Goal: Information Seeking & Learning: Find contact information

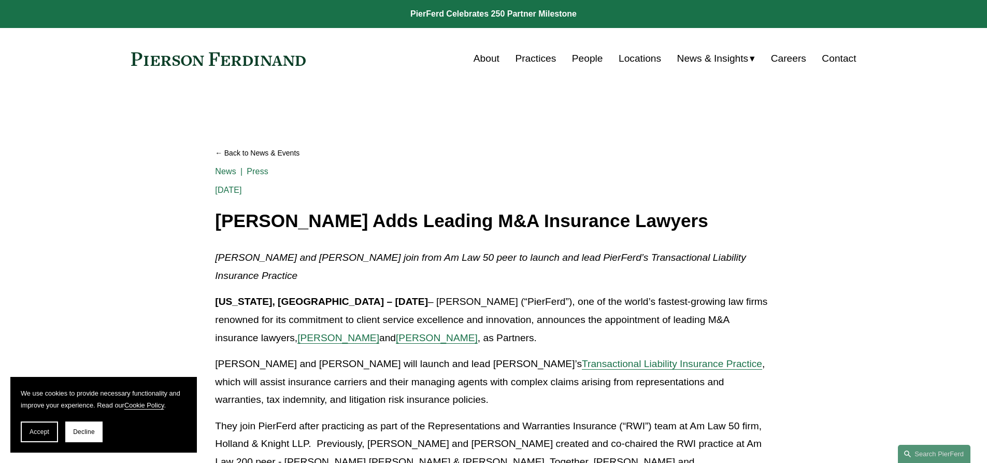
click at [582, 60] on link "People" at bounding box center [587, 59] width 31 height 20
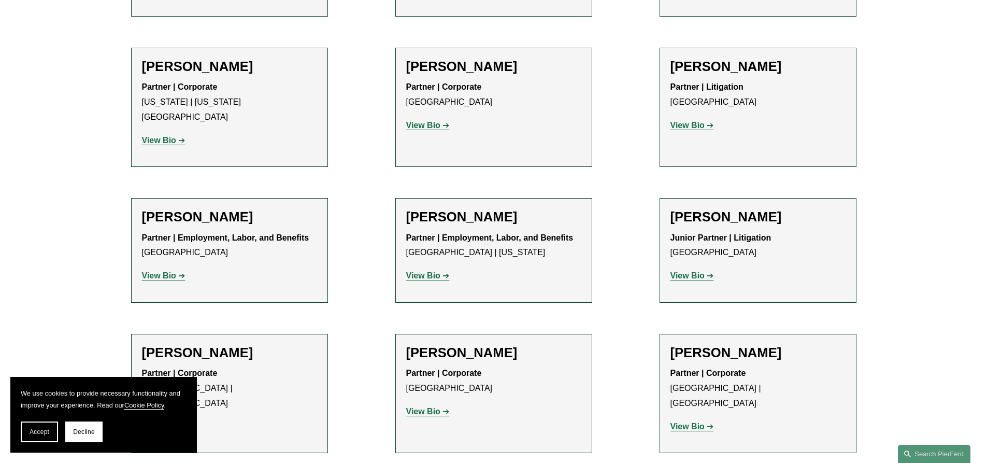
scroll to position [5700, 0]
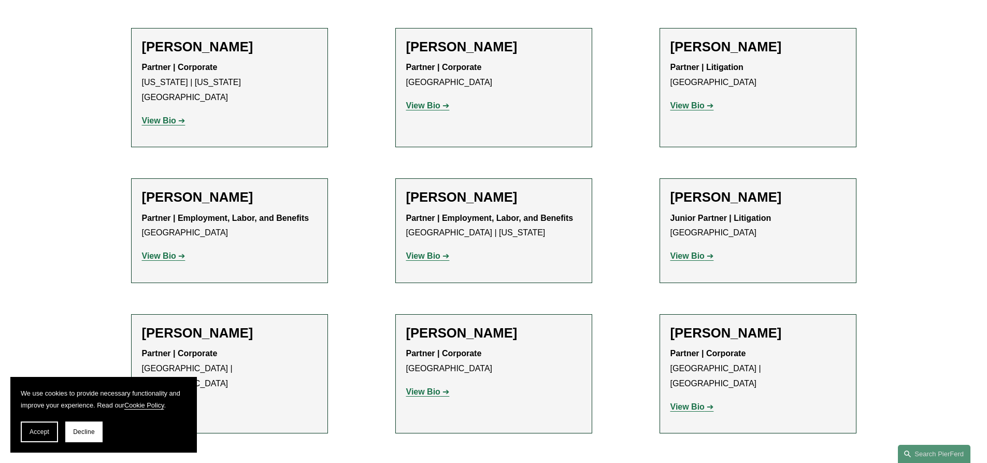
click at [690, 402] on strong "View Bio" at bounding box center [688, 406] width 34 height 9
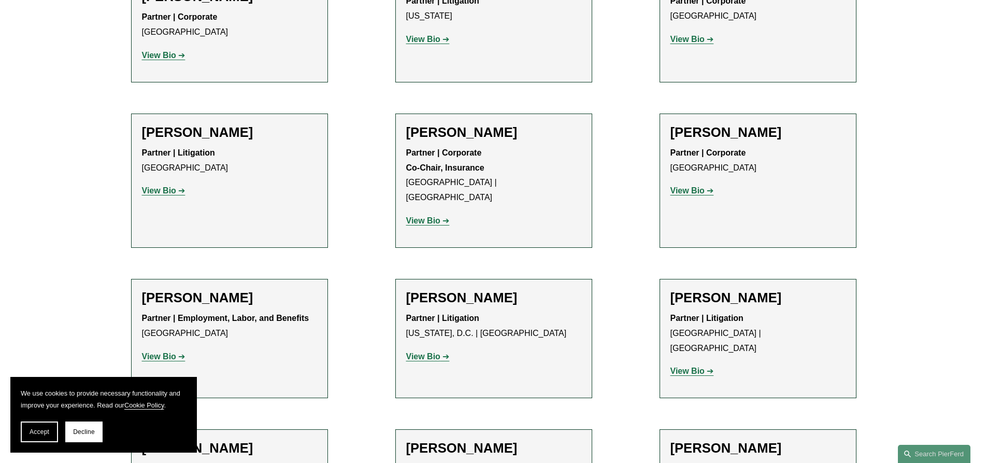
scroll to position [7877, 0]
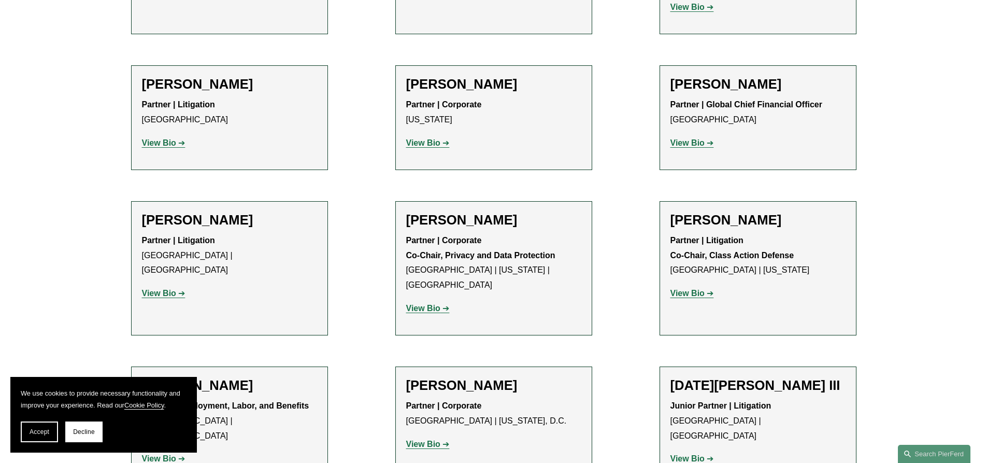
scroll to position [8239, 0]
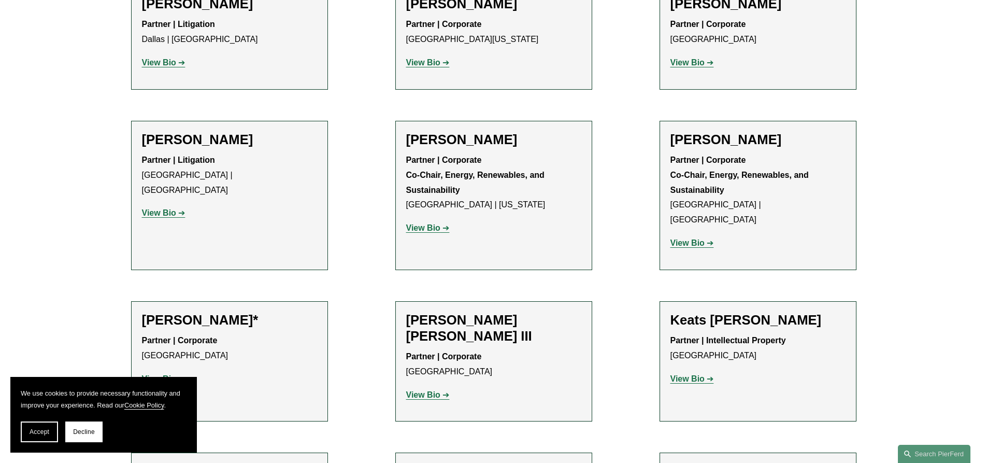
scroll to position [10312, 0]
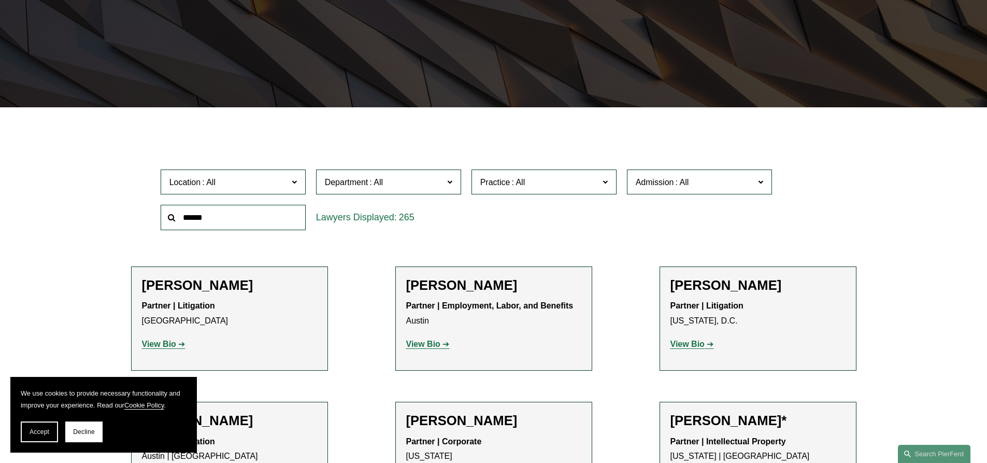
scroll to position [207, 0]
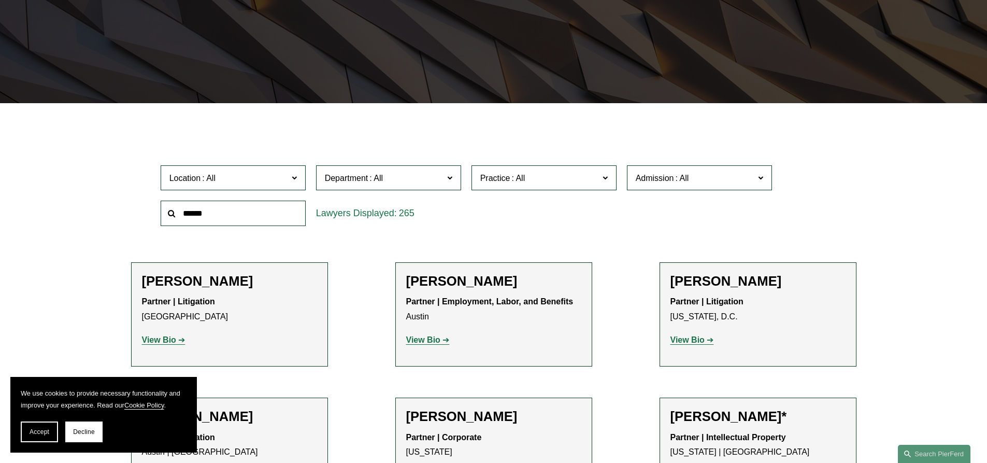
click at [216, 220] on input "text" at bounding box center [233, 213] width 145 height 25
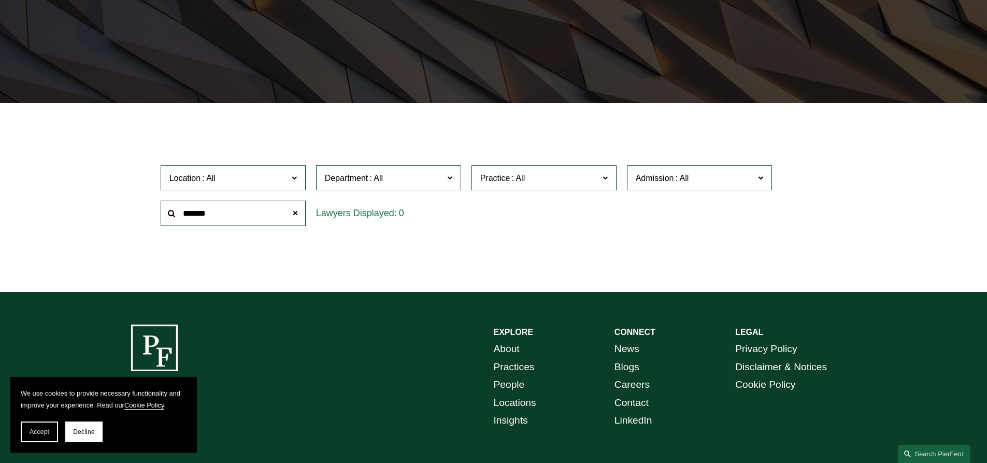
click at [218, 210] on input "*******" at bounding box center [233, 213] width 145 height 25
type input "*****"
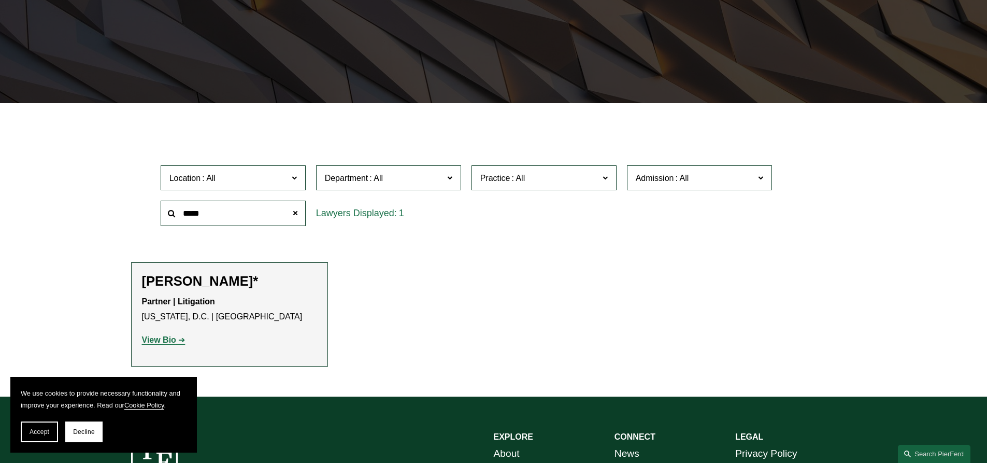
click at [161, 341] on strong "View Bio" at bounding box center [159, 339] width 34 height 9
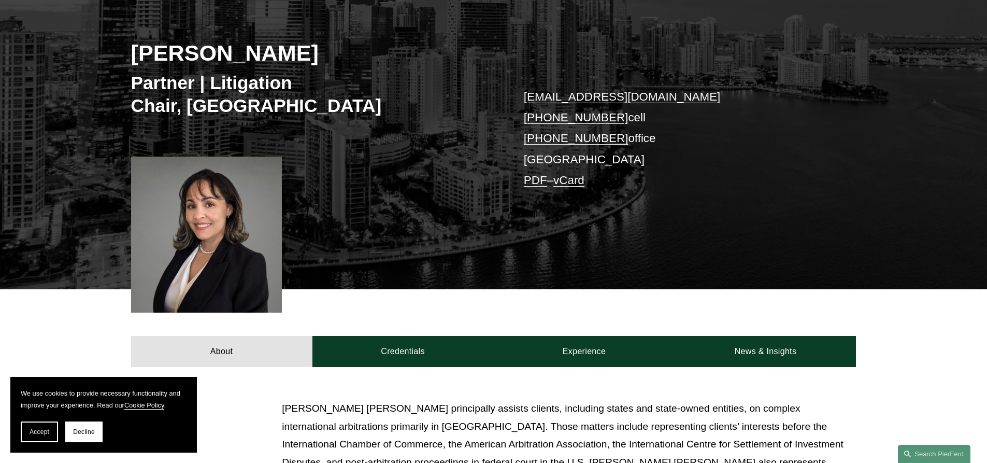
scroll to position [155, 0]
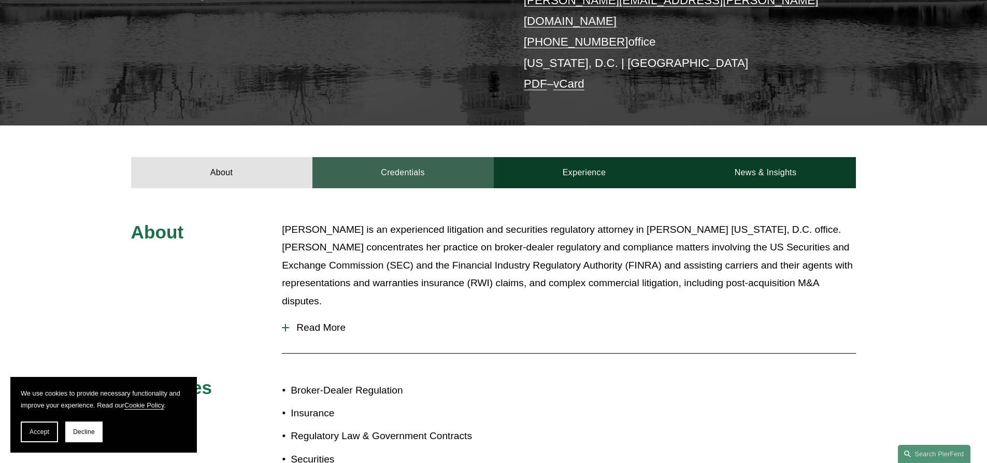
scroll to position [415, 0]
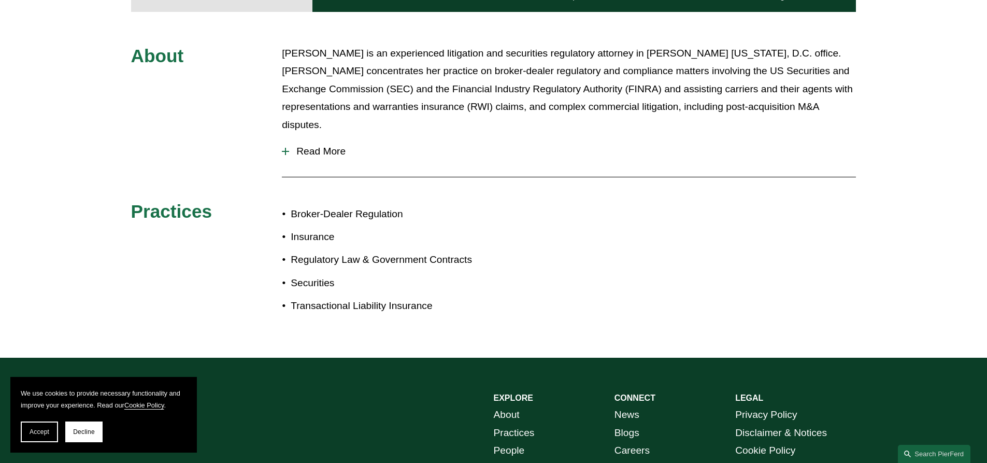
click at [284, 151] on div at bounding box center [285, 151] width 7 height 1
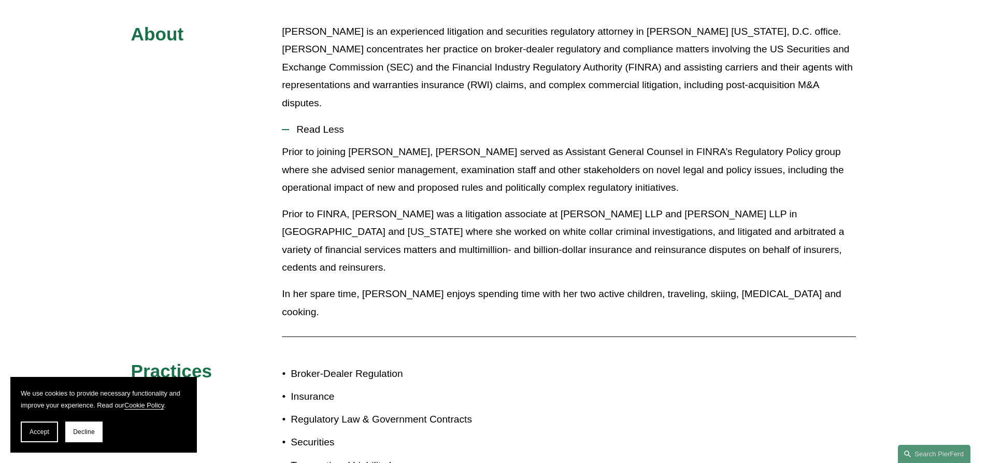
scroll to position [311, 0]
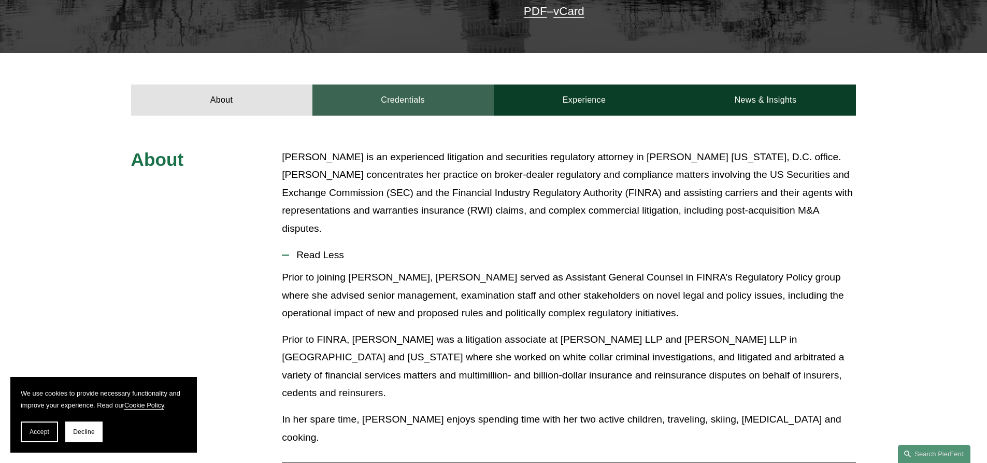
click at [401, 86] on link "Credentials" at bounding box center [402, 99] width 181 height 31
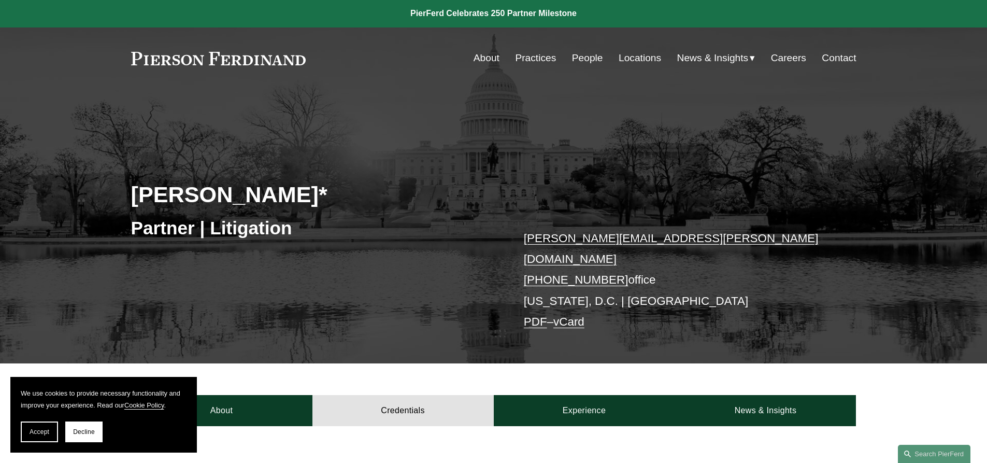
scroll to position [0, 0]
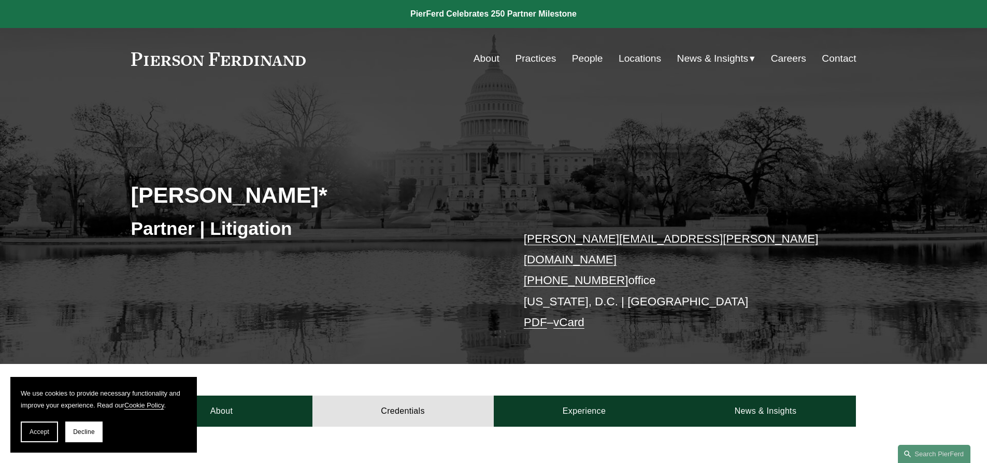
click at [575, 53] on link "People" at bounding box center [587, 59] width 31 height 20
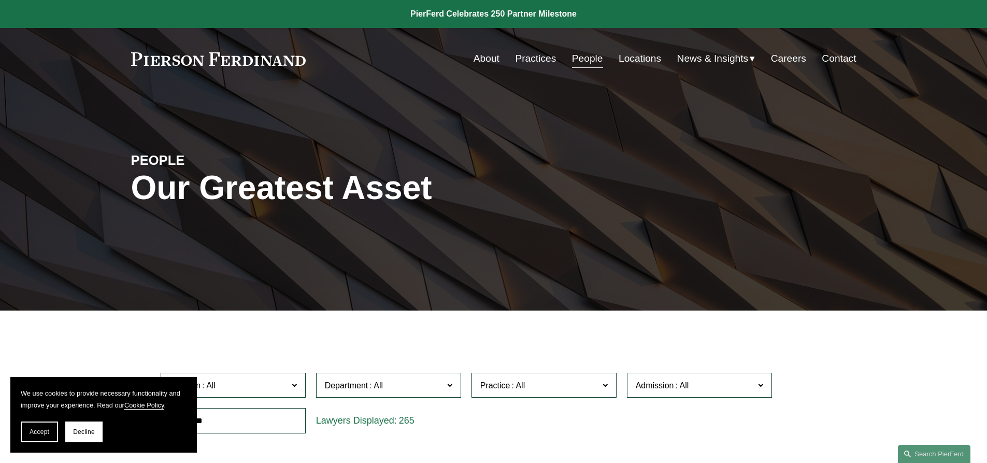
click at [649, 58] on link "Locations" at bounding box center [640, 59] width 42 height 20
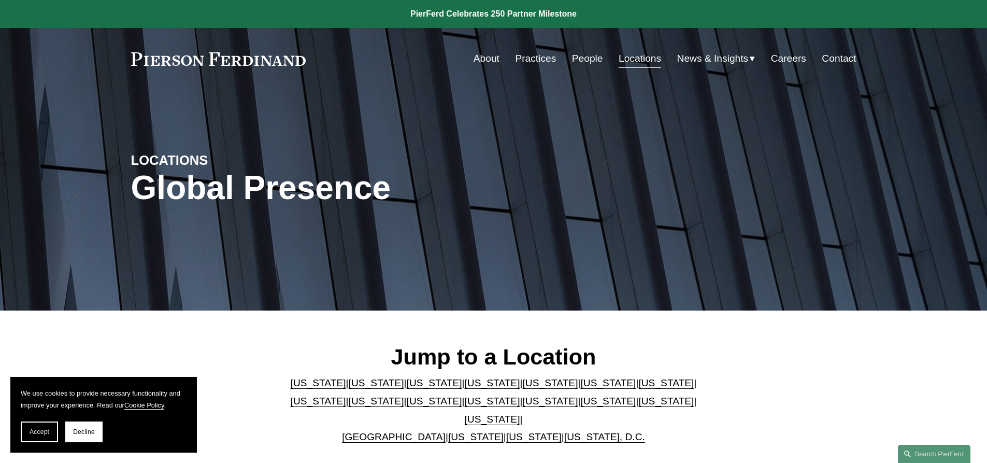
click at [638, 386] on link "[US_STATE]" at bounding box center [665, 382] width 55 height 11
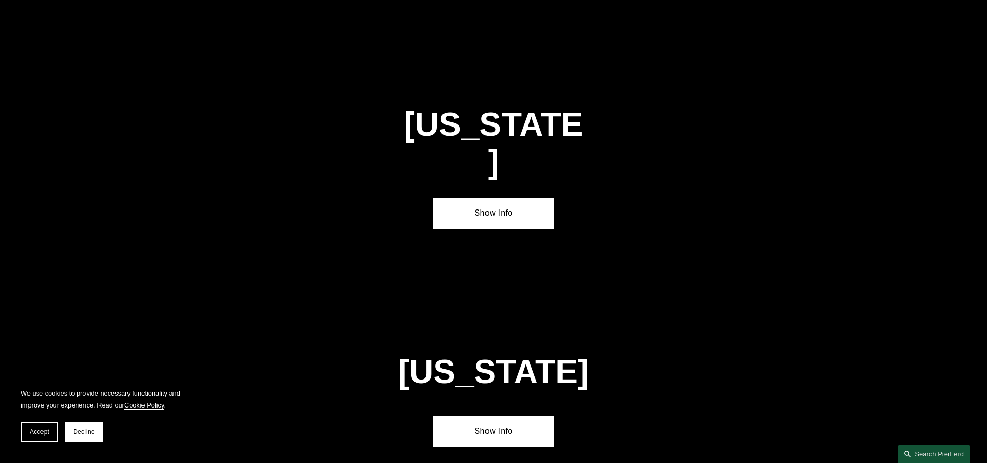
scroll to position [1781, 0]
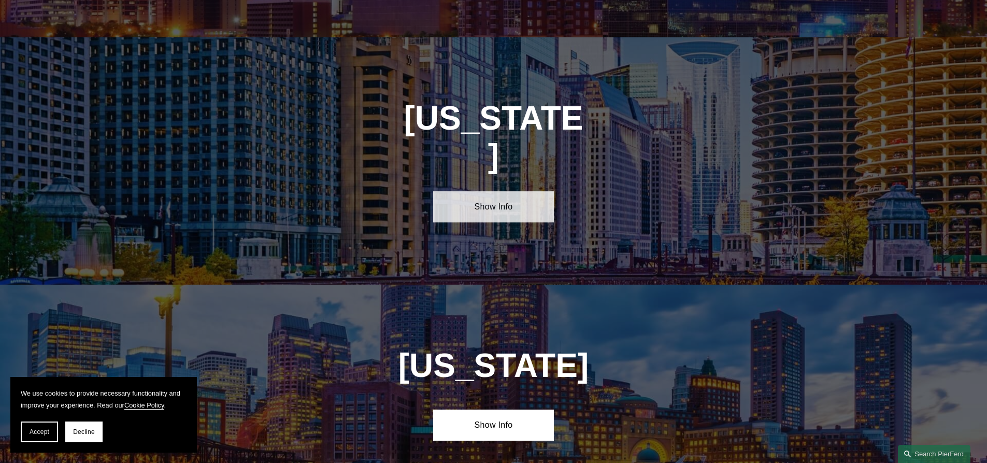
click at [475, 191] on link "Show Info" at bounding box center [493, 206] width 121 height 31
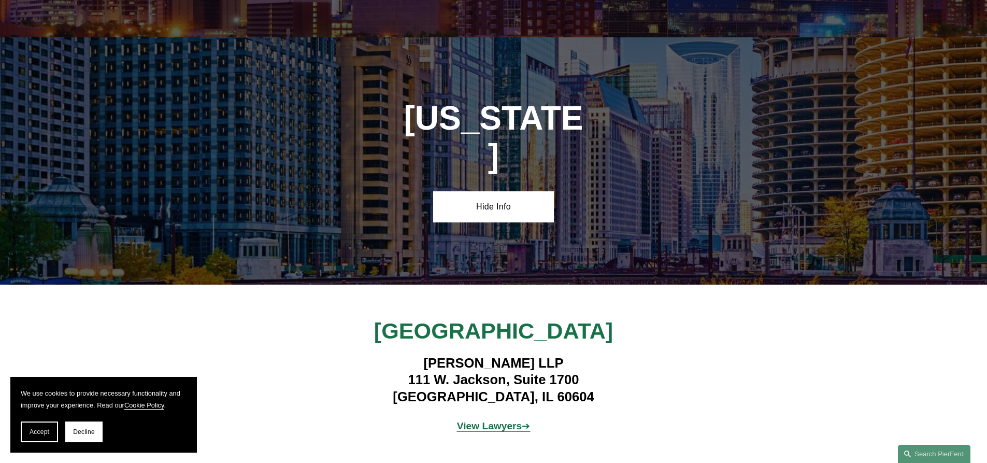
click at [487, 420] on strong "View Lawyers" at bounding box center [489, 425] width 65 height 11
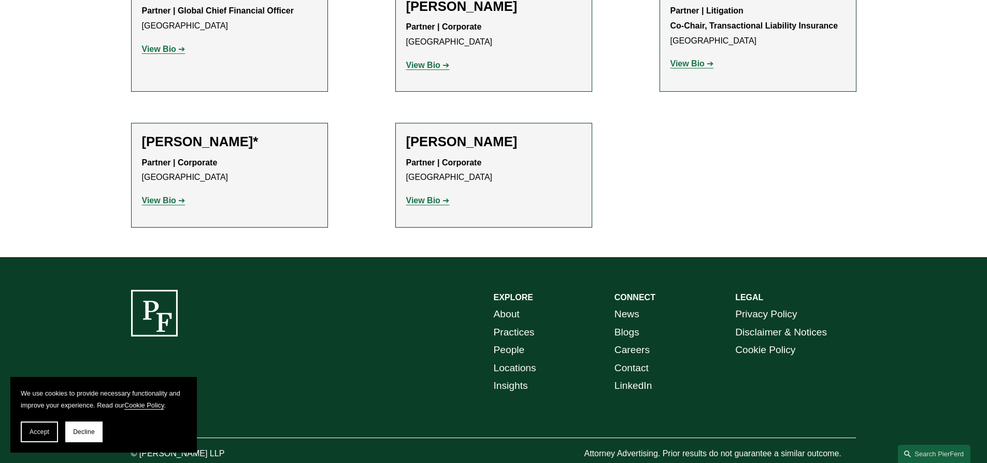
scroll to position [966, 0]
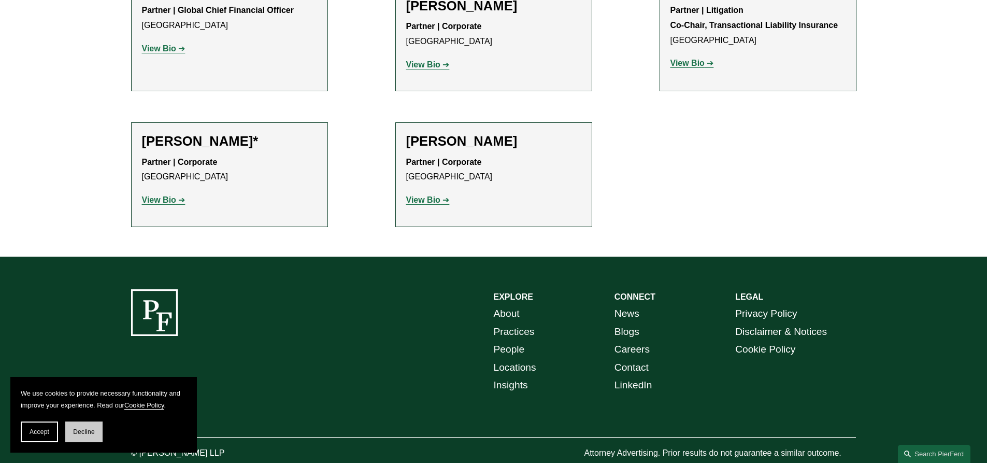
click at [84, 431] on span "Decline" at bounding box center [84, 431] width 22 height 7
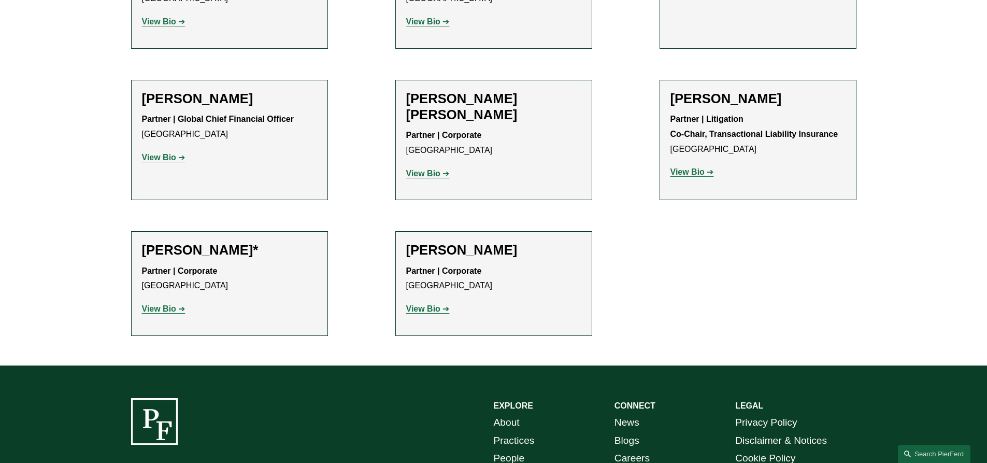
scroll to position [862, 0]
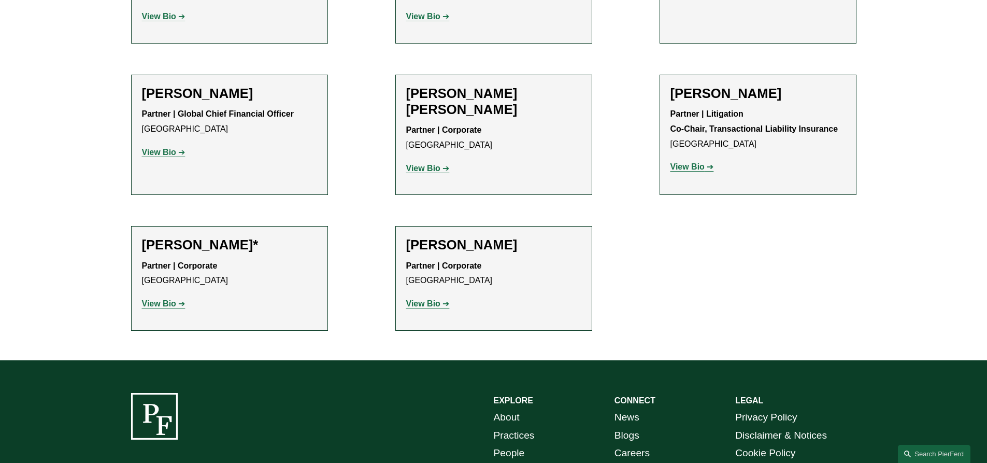
click at [421, 299] on strong "View Bio" at bounding box center [423, 303] width 34 height 9
click at [164, 299] on strong "View Bio" at bounding box center [159, 303] width 34 height 9
